Goal: Transaction & Acquisition: Purchase product/service

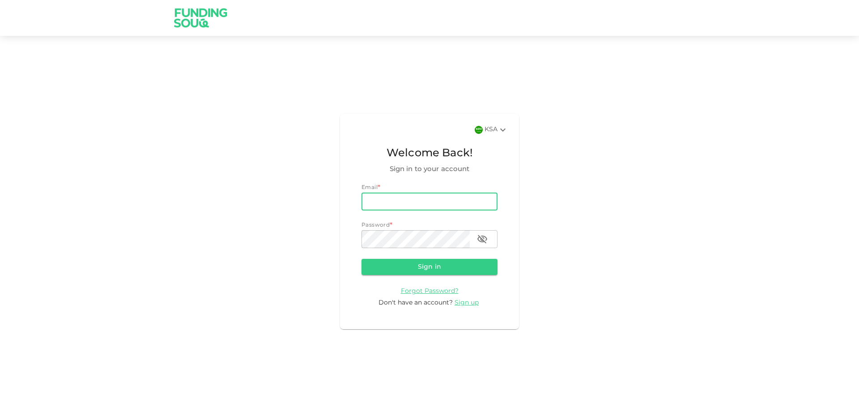
click at [394, 201] on input "email" at bounding box center [429, 201] width 136 height 18
type input "ahmadarslanrafique@gmail.com"
click at [441, 265] on button "Sign in" at bounding box center [429, 267] width 136 height 16
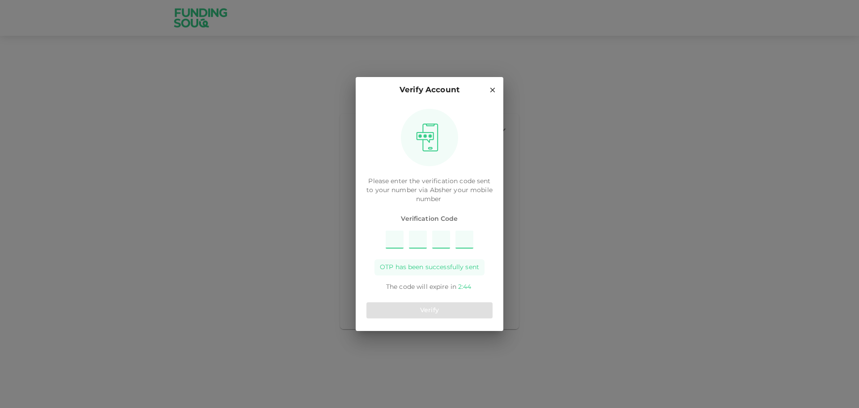
type input "1"
type input "6"
type input "7"
type input "9"
click at [451, 310] on button "Verify" at bounding box center [429, 310] width 126 height 16
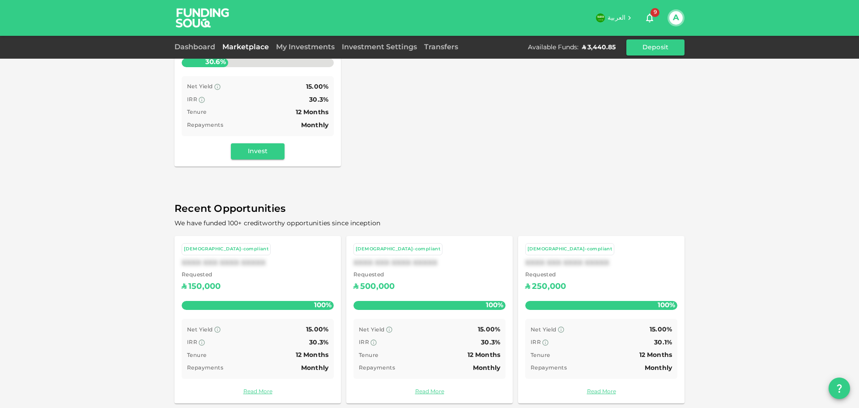
scroll to position [187, 0]
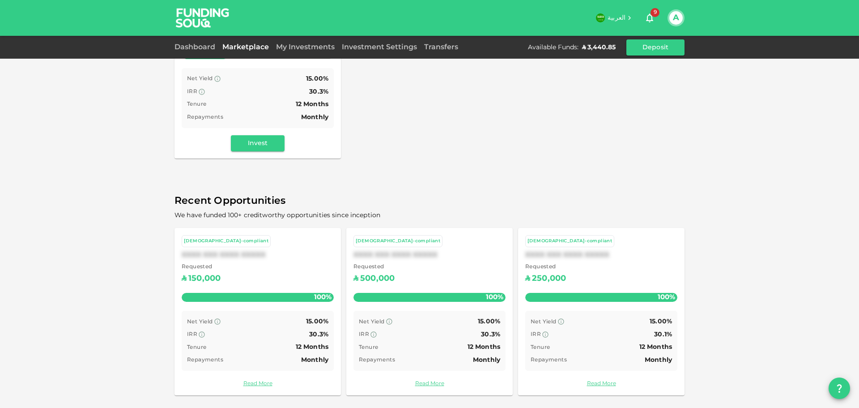
click at [204, 51] on div "Dashboard" at bounding box center [196, 47] width 44 height 11
click at [204, 47] on link "Dashboard" at bounding box center [196, 47] width 44 height 7
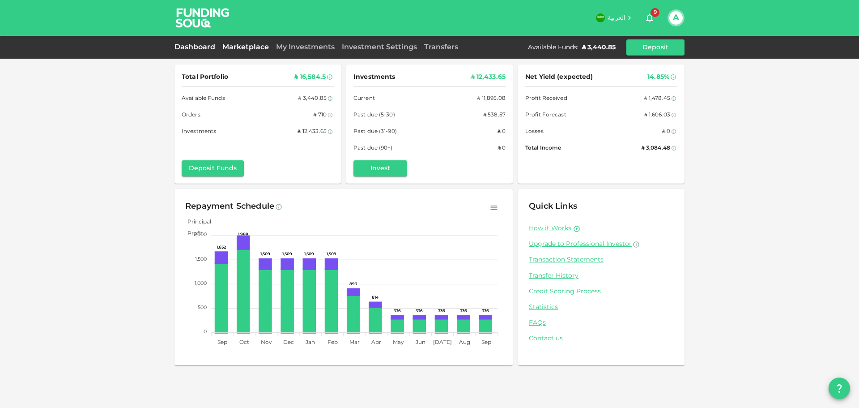
click at [255, 46] on link "Marketplace" at bounding box center [246, 47] width 54 height 7
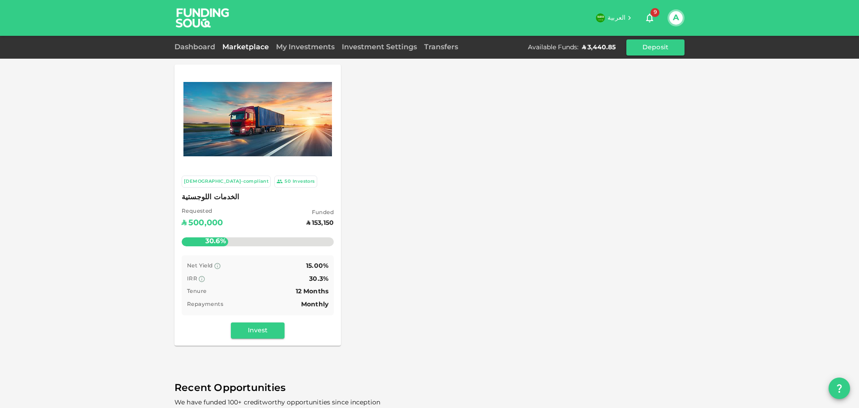
click at [300, 47] on link "My Investments" at bounding box center [305, 47] width 66 height 7
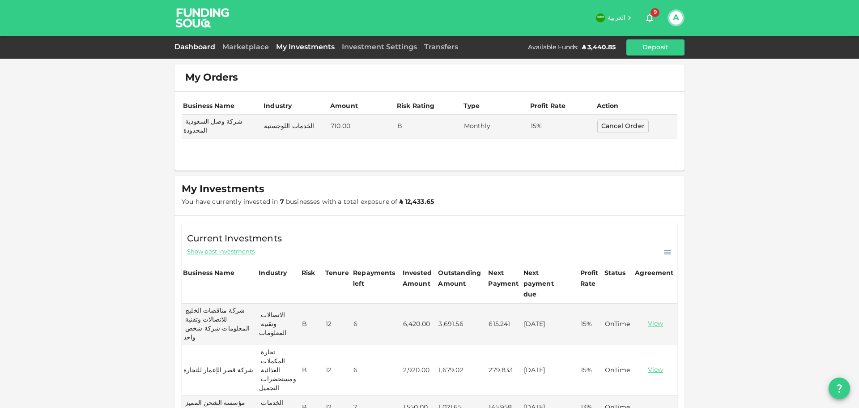
click at [203, 46] on link "Dashboard" at bounding box center [196, 47] width 44 height 7
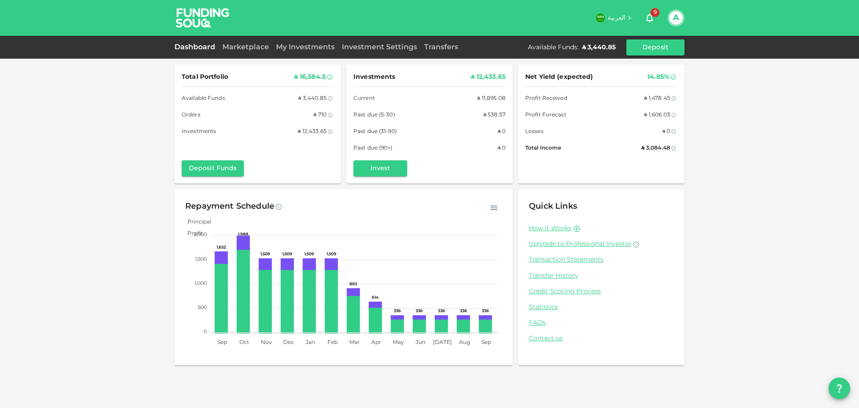
click at [390, 179] on div "Investments ʢ 12,433.65 Current ʢ 11,895.08 Past due (5-30) ʢ 538.57 Past due (…" at bounding box center [429, 123] width 166 height 119
click at [393, 168] on button "Invest" at bounding box center [380, 168] width 54 height 16
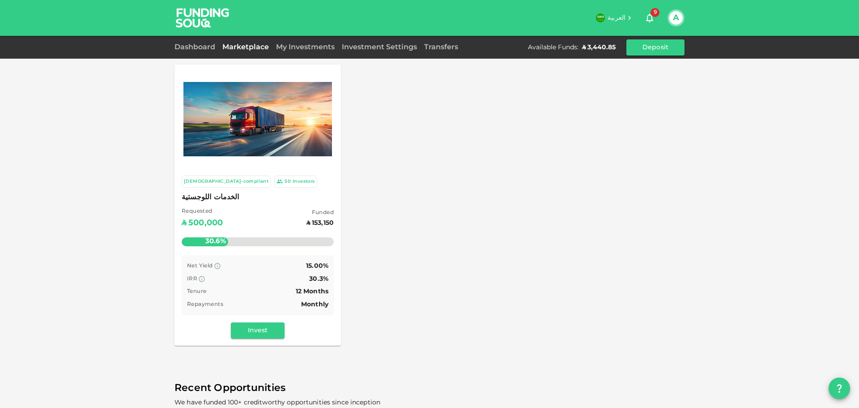
click at [260, 327] on button "Invest" at bounding box center [258, 330] width 54 height 16
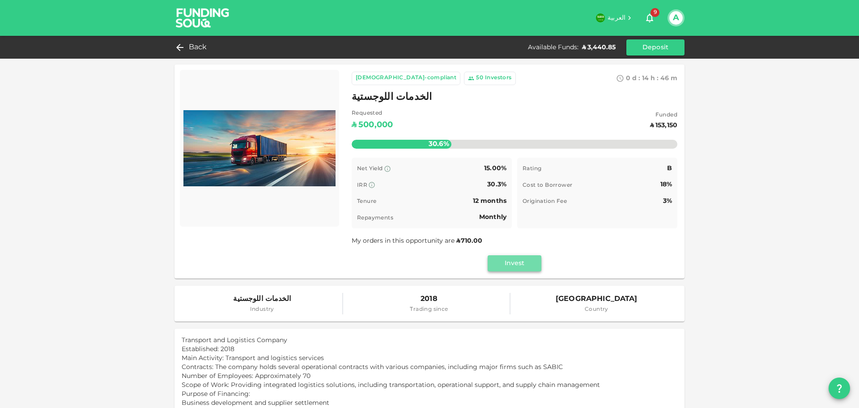
click at [506, 266] on button "Invest" at bounding box center [515, 263] width 54 height 16
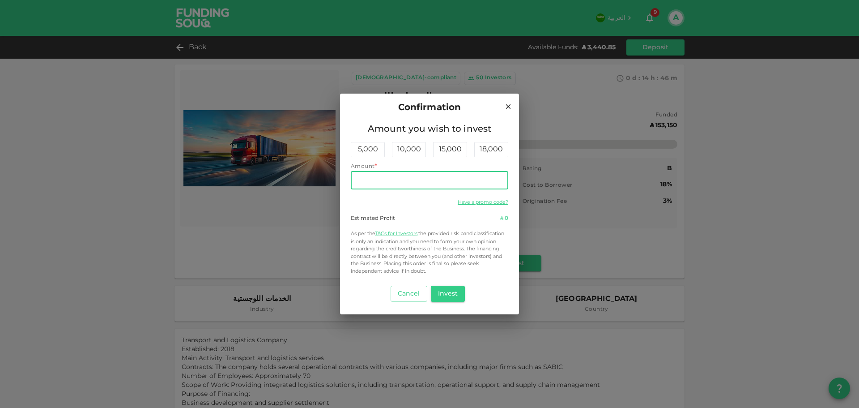
click at [365, 187] on input "Amount" at bounding box center [429, 180] width 157 height 18
type input "2,000"
click at [452, 295] on button "Invest" at bounding box center [448, 293] width 34 height 16
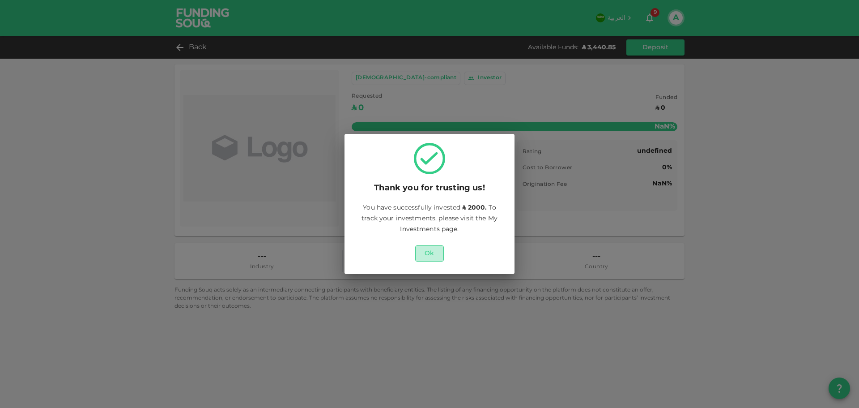
click at [434, 251] on button "Ok" at bounding box center [429, 253] width 29 height 16
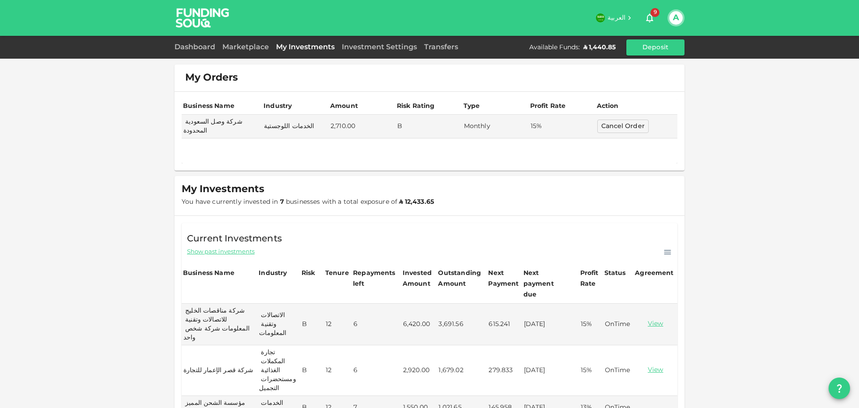
click at [191, 53] on div "Dashboard Marketplace My Investments Investment Settings Transfers Available Fu…" at bounding box center [429, 47] width 510 height 16
click at [201, 45] on link "Dashboard" at bounding box center [196, 47] width 44 height 7
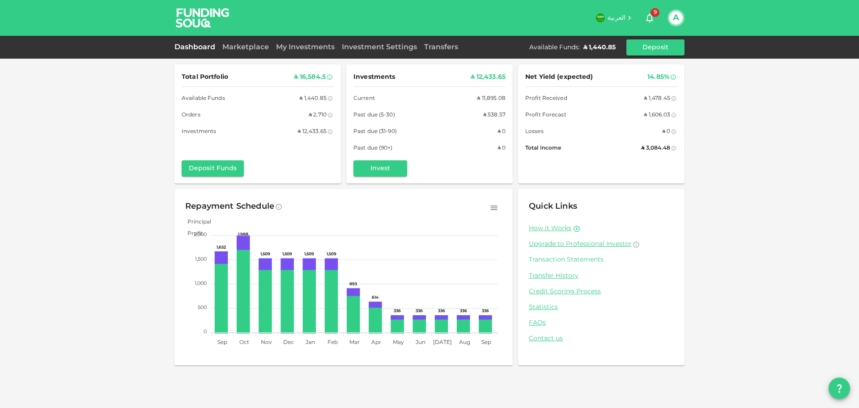
click at [565, 259] on link "Transaction Statements" at bounding box center [601, 259] width 145 height 9
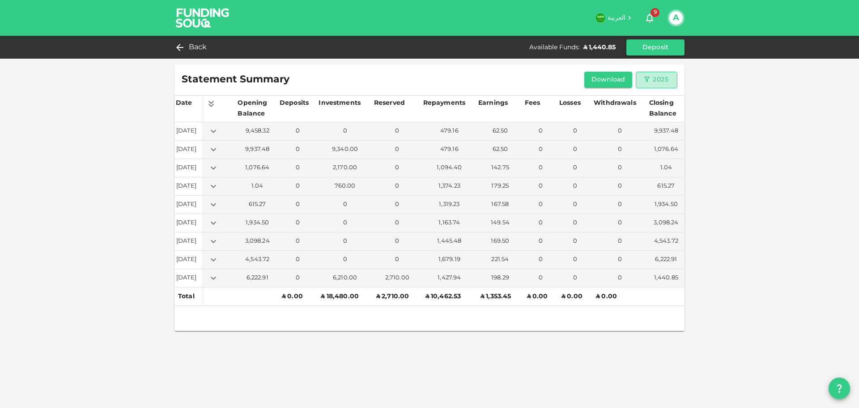
click at [651, 78] on div "2025" at bounding box center [656, 79] width 27 height 11
click at [656, 167] on li "2024" at bounding box center [652, 164] width 33 height 16
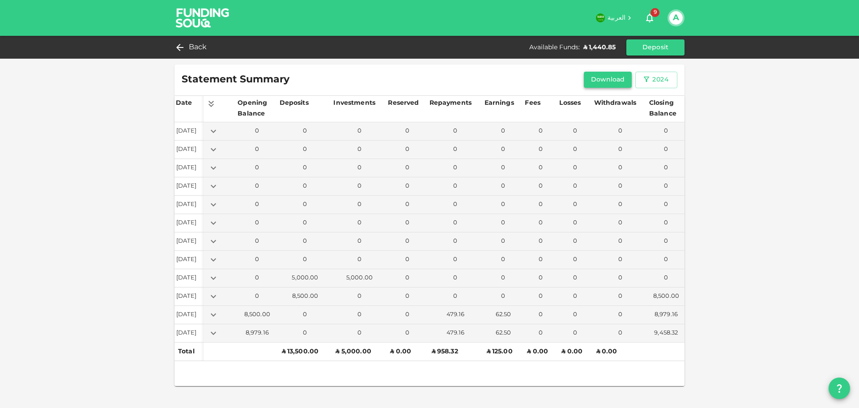
click at [613, 85] on button "Download" at bounding box center [608, 80] width 48 height 16
click at [649, 79] on icon "button" at bounding box center [646, 79] width 8 height 8
click at [651, 181] on li "2025" at bounding box center [651, 180] width 33 height 16
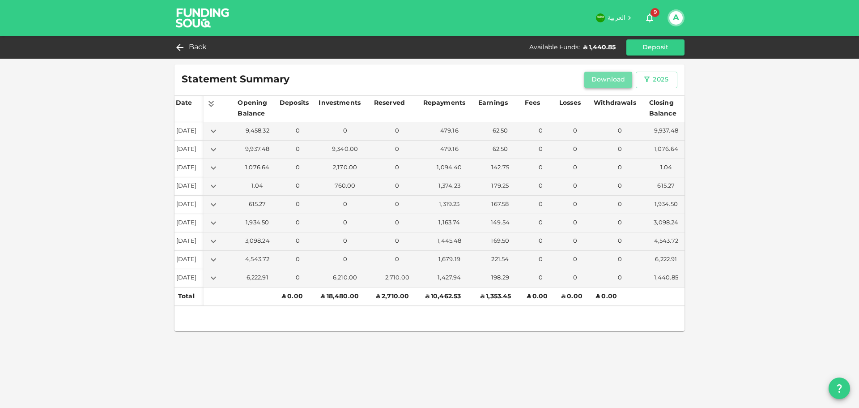
click at [609, 81] on button "Download" at bounding box center [608, 80] width 48 height 16
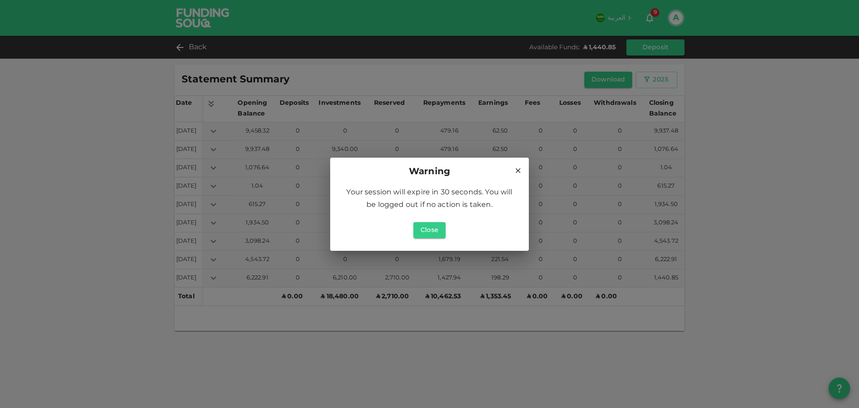
click at [519, 172] on icon at bounding box center [518, 170] width 8 height 8
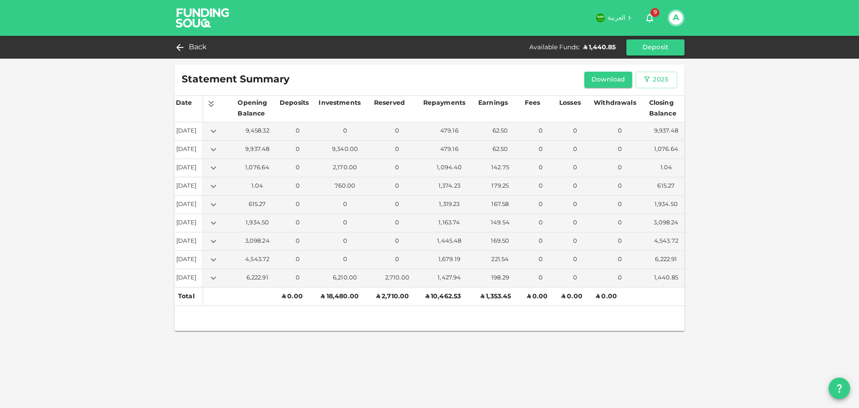
drag, startPoint x: 174, startPoint y: 41, endPoint x: 179, endPoint y: 38, distance: 6.0
click at [174, 41] on div "Back Available Funds : ʢ 1,440.85 Deposit" at bounding box center [429, 47] width 859 height 23
click at [180, 43] on icon at bounding box center [177, 47] width 11 height 11
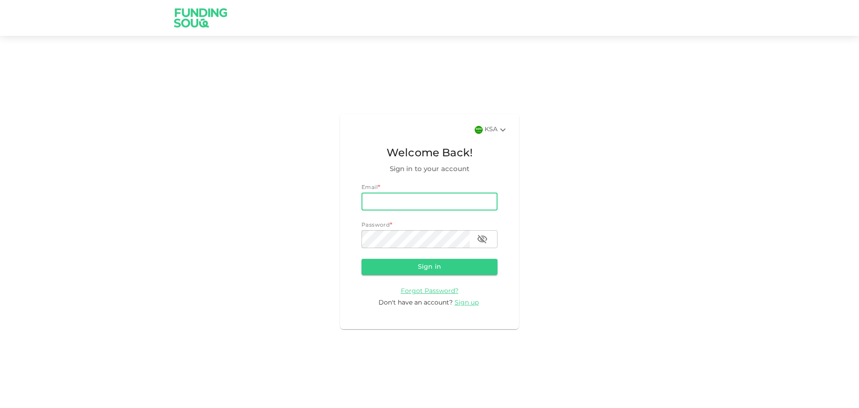
type input "ahmadarslanrafique@gmail.com"
click at [361, 259] on button "Sign in" at bounding box center [429, 267] width 136 height 16
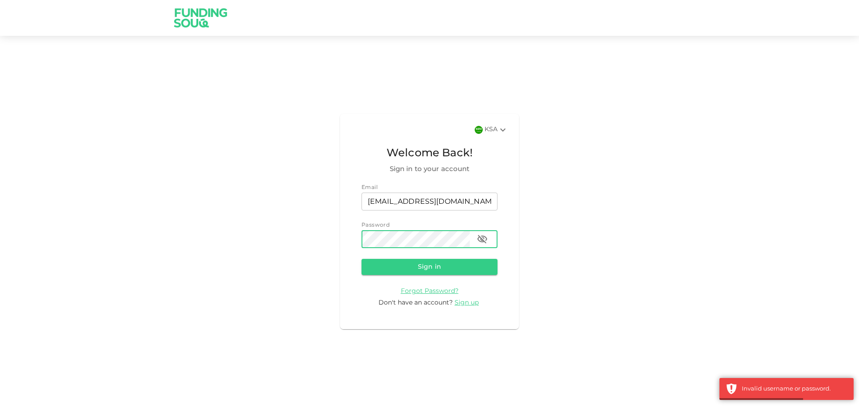
click at [481, 238] on icon "button" at bounding box center [482, 239] width 10 height 9
click at [361, 259] on button "Sign in" at bounding box center [429, 267] width 136 height 16
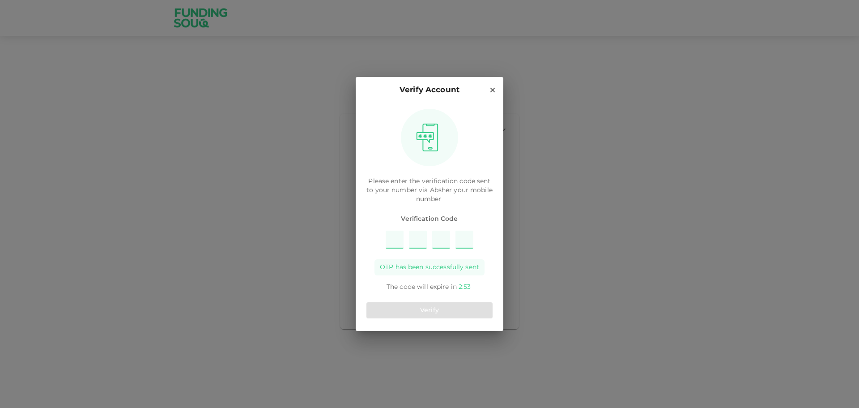
type input "8"
type input "1"
type input "6"
type input "9"
click at [434, 306] on button "Verify" at bounding box center [429, 310] width 126 height 16
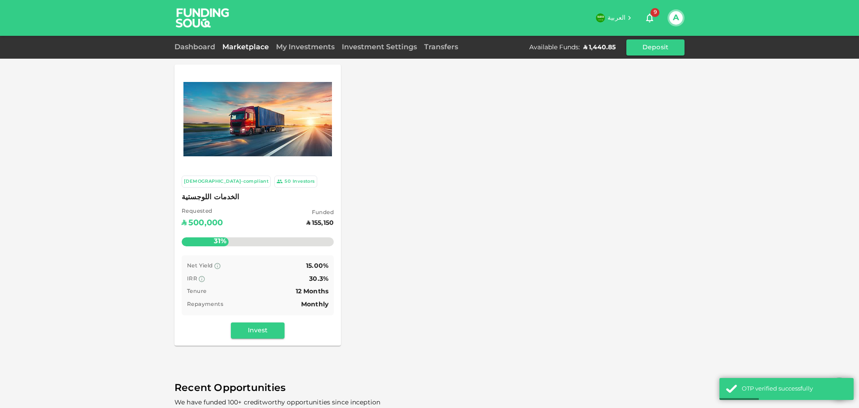
click at [305, 53] on div "Dashboard Marketplace My Investments Investment Settings Transfers Available Fu…" at bounding box center [429, 47] width 510 height 16
click at [309, 47] on link "My Investments" at bounding box center [305, 47] width 66 height 7
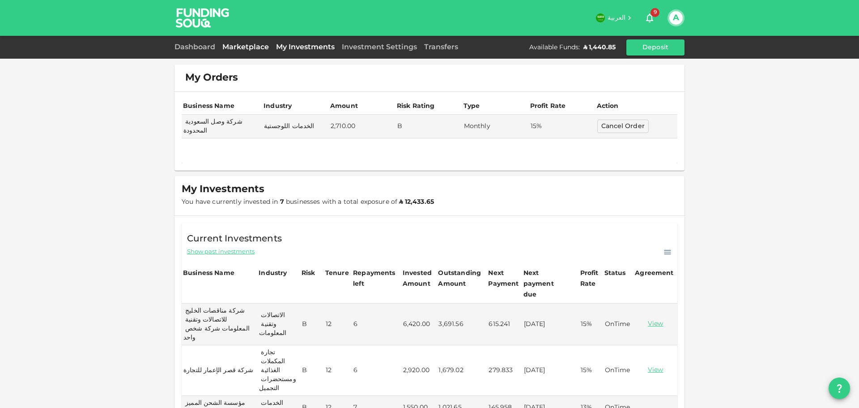
click at [253, 49] on link "Marketplace" at bounding box center [246, 47] width 54 height 7
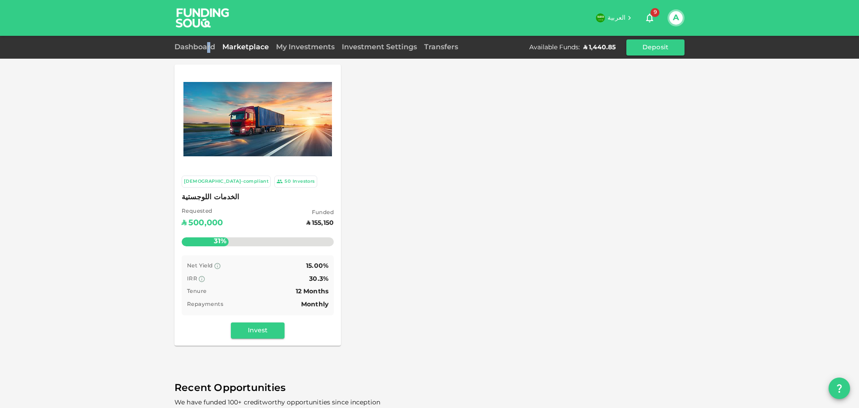
click at [208, 55] on div "Dashboard Marketplace My Investments Investment Settings Transfers Available Fu…" at bounding box center [429, 47] width 510 height 16
click at [202, 47] on link "Dashboard" at bounding box center [196, 47] width 44 height 7
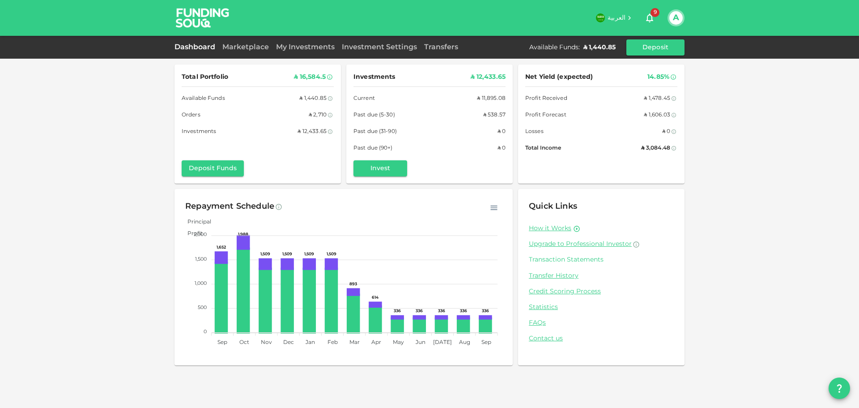
click at [560, 263] on link "Transaction Statements" at bounding box center [601, 259] width 145 height 9
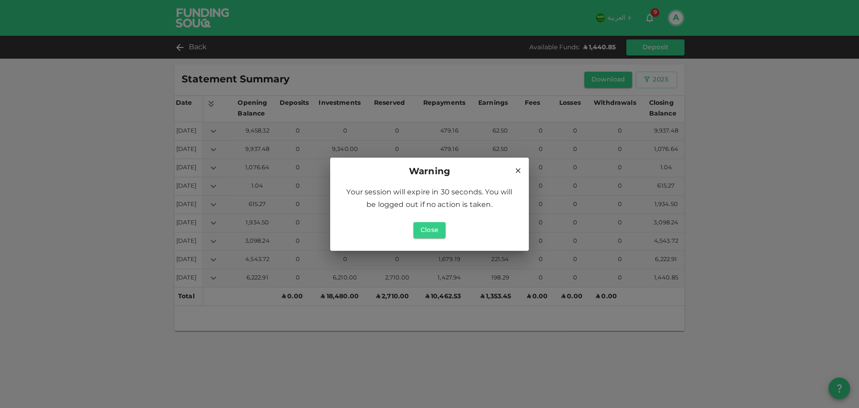
click at [514, 170] on icon at bounding box center [518, 170] width 8 height 8
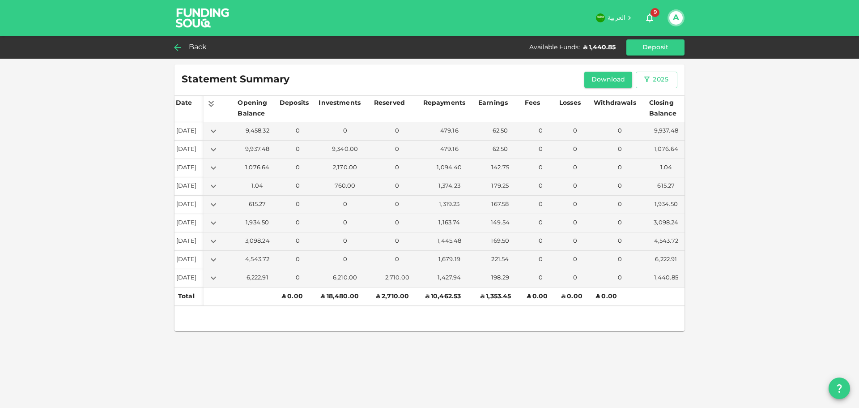
click at [175, 46] on icon at bounding box center [177, 47] width 11 height 11
